Goal: Communication & Community: Share content

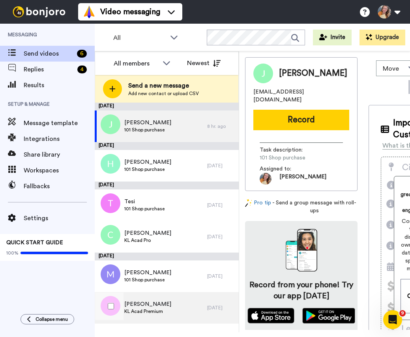
click at [204, 311] on div "Tosha KL Acad Premium" at bounding box center [151, 308] width 112 height 32
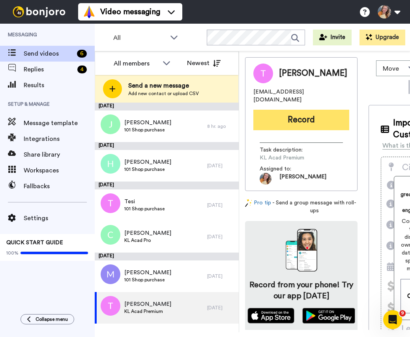
click at [315, 111] on button "Record" at bounding box center [301, 120] width 96 height 21
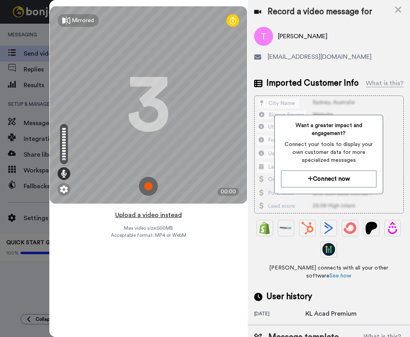
click at [148, 216] on button "Upload a video instead" at bounding box center [148, 215] width 71 height 10
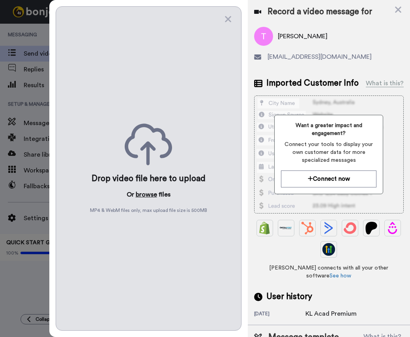
click at [146, 191] on button "browse" at bounding box center [146, 194] width 21 height 9
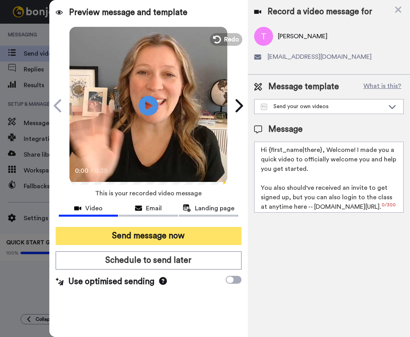
click at [177, 231] on button "Send message now" at bounding box center [149, 236] width 186 height 18
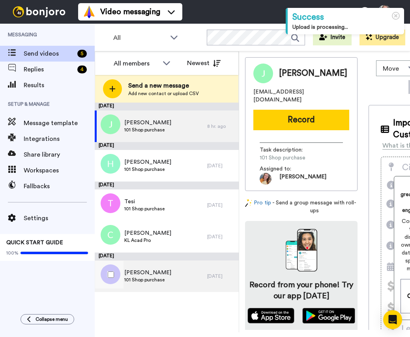
click at [184, 270] on div "Michelle 101 Shop purchase" at bounding box center [151, 276] width 112 height 32
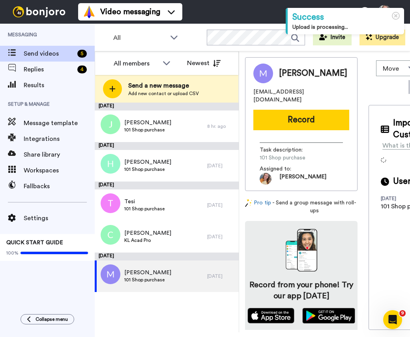
click at [293, 124] on div "Michelle mmkittlins@gmail.com Record Task description : 101 Shop purchase Assig…" at bounding box center [301, 124] width 112 height 134
click at [294, 118] on button "Record" at bounding box center [301, 120] width 96 height 21
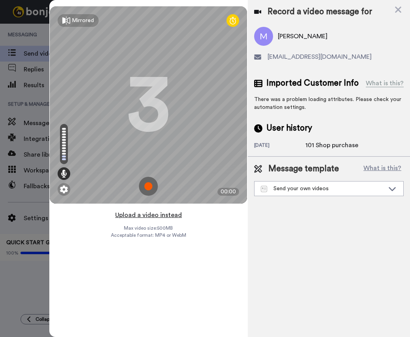
click at [157, 215] on button "Upload a video instead" at bounding box center [148, 215] width 71 height 10
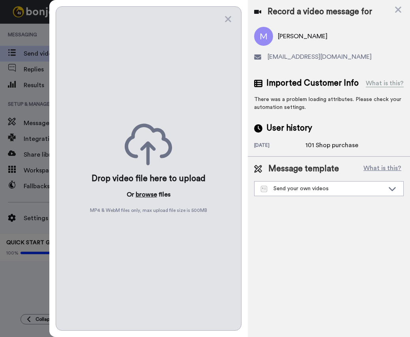
click at [141, 191] on button "browse" at bounding box center [146, 194] width 21 height 9
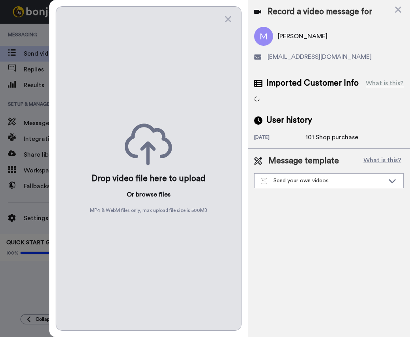
click at [144, 191] on button "browse" at bounding box center [146, 194] width 21 height 9
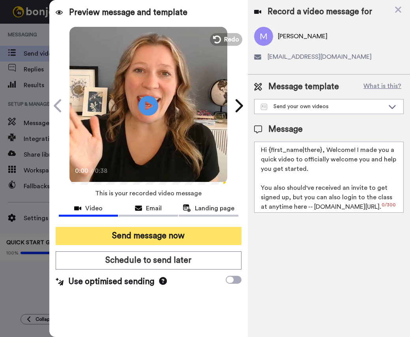
click at [176, 236] on button "Send message now" at bounding box center [149, 236] width 186 height 18
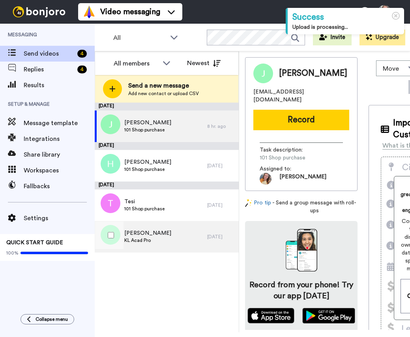
click at [186, 236] on div "[PERSON_NAME] KL Acad Pro" at bounding box center [151, 237] width 112 height 32
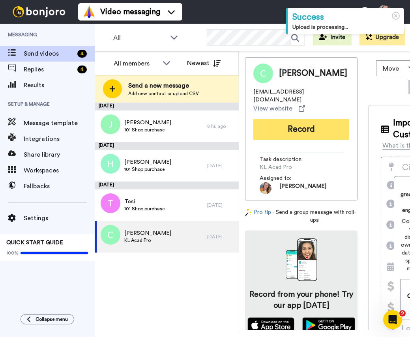
click at [284, 124] on button "Record" at bounding box center [301, 129] width 96 height 21
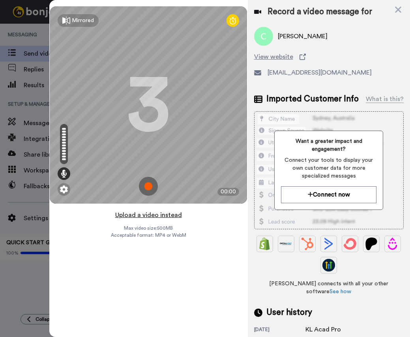
click at [153, 215] on button "Upload a video instead" at bounding box center [148, 215] width 71 height 10
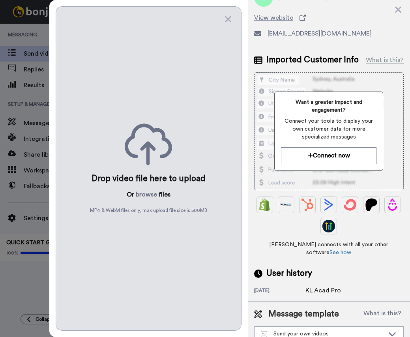
scroll to position [39, 0]
click at [141, 191] on button "browse" at bounding box center [146, 194] width 21 height 9
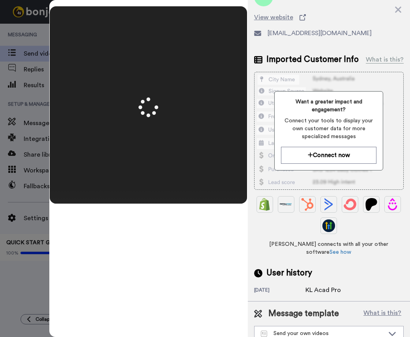
scroll to position [0, 0]
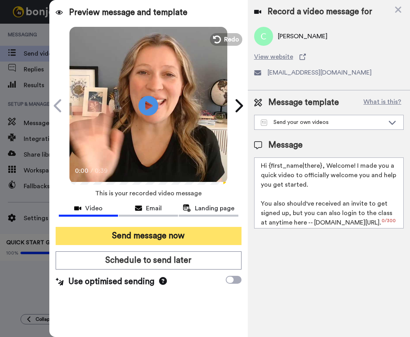
click at [171, 233] on button "Send message now" at bounding box center [149, 236] width 186 height 18
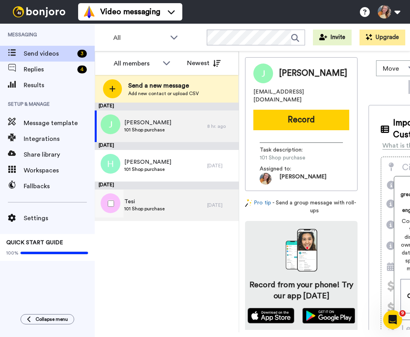
click at [181, 211] on div "Tesi 101 Shop purchase" at bounding box center [151, 205] width 112 height 32
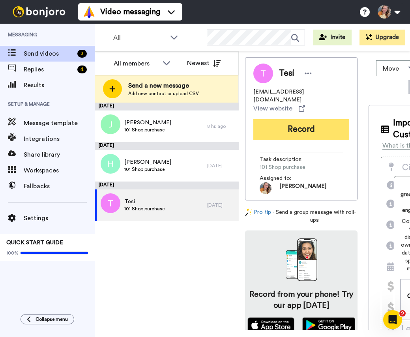
click at [305, 124] on button "Record" at bounding box center [301, 129] width 96 height 21
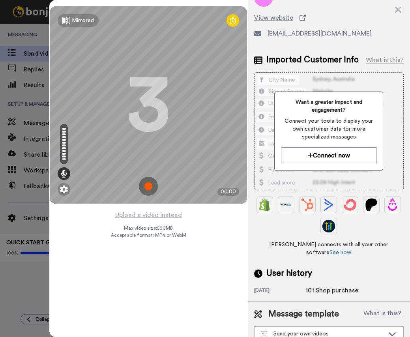
scroll to position [39, 0]
click at [166, 217] on button "Upload a video instead" at bounding box center [148, 215] width 71 height 10
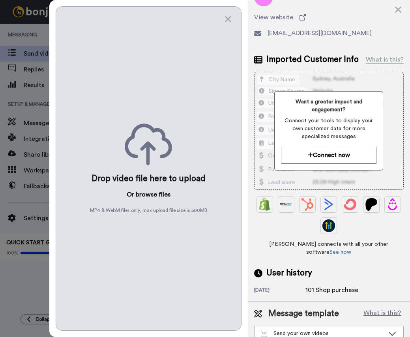
click at [152, 194] on button "browse" at bounding box center [146, 194] width 21 height 9
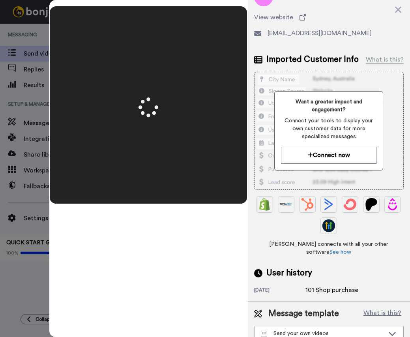
scroll to position [0, 0]
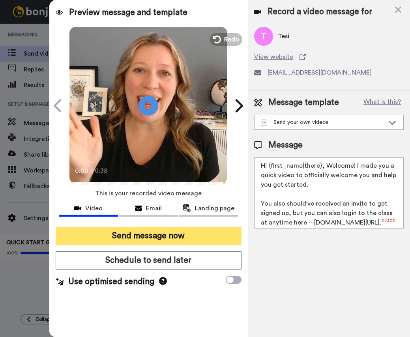
click at [174, 238] on button "Send message now" at bounding box center [149, 236] width 186 height 18
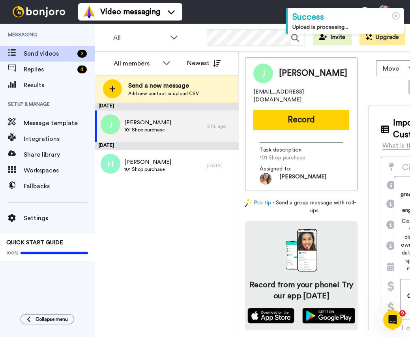
click at [157, 137] on div "[PERSON_NAME] 101 Shop purchase" at bounding box center [151, 127] width 112 height 32
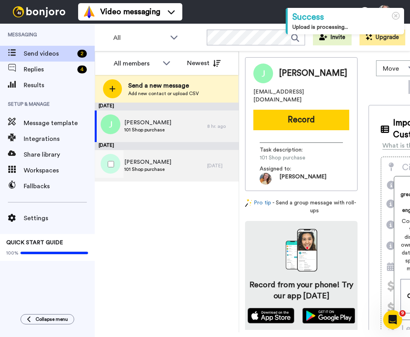
click at [168, 159] on div "[PERSON_NAME] 101 Shop purchase" at bounding box center [151, 166] width 112 height 32
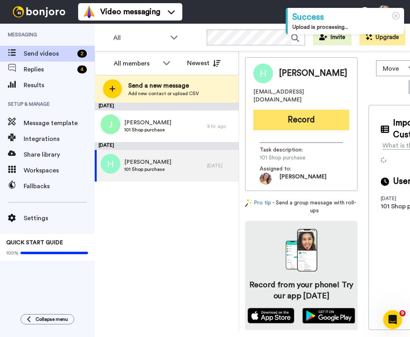
click at [305, 116] on button "Record" at bounding box center [301, 120] width 96 height 21
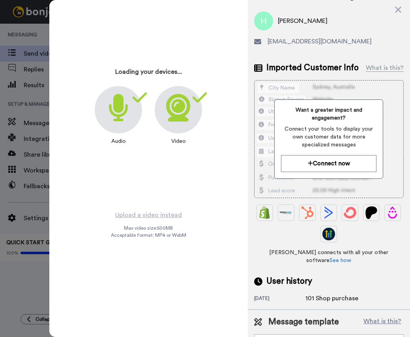
scroll to position [31, 0]
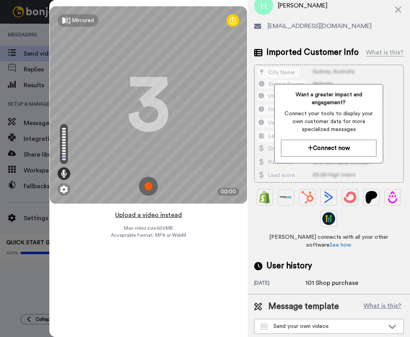
click at [164, 213] on button "Upload a video instead" at bounding box center [148, 215] width 71 height 10
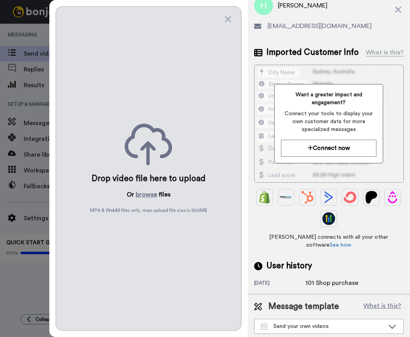
click at [156, 191] on p "Or browse files" at bounding box center [149, 194] width 44 height 9
click at [142, 193] on button "browse" at bounding box center [146, 194] width 21 height 9
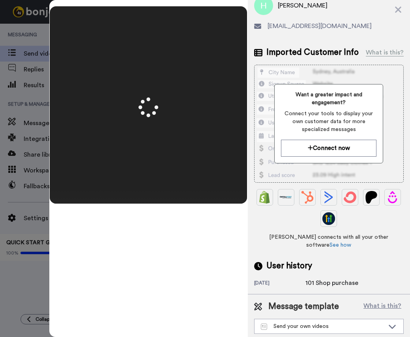
scroll to position [0, 0]
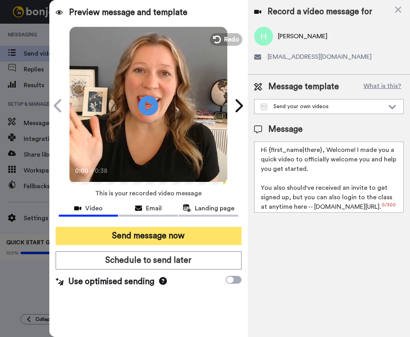
click at [182, 238] on button "Send message now" at bounding box center [149, 236] width 186 height 18
